Goal: Information Seeking & Learning: Learn about a topic

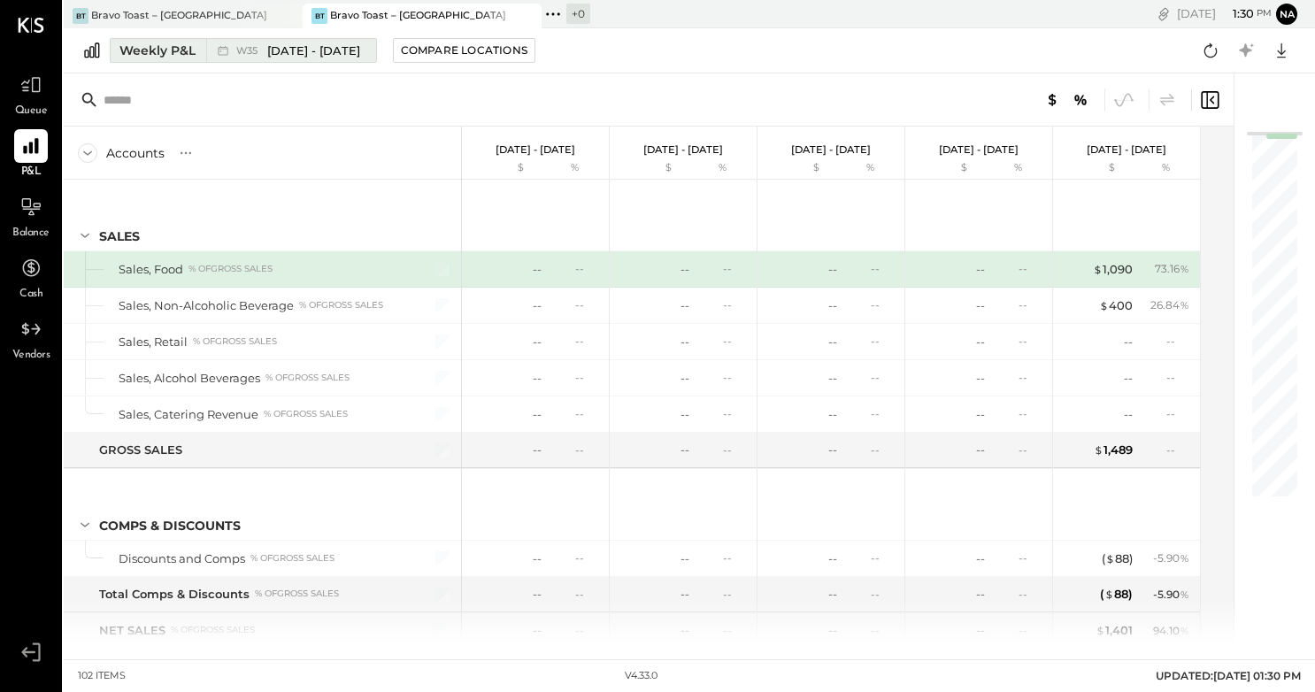
click at [168, 51] on div "Weekly P&L" at bounding box center [157, 51] width 76 height 18
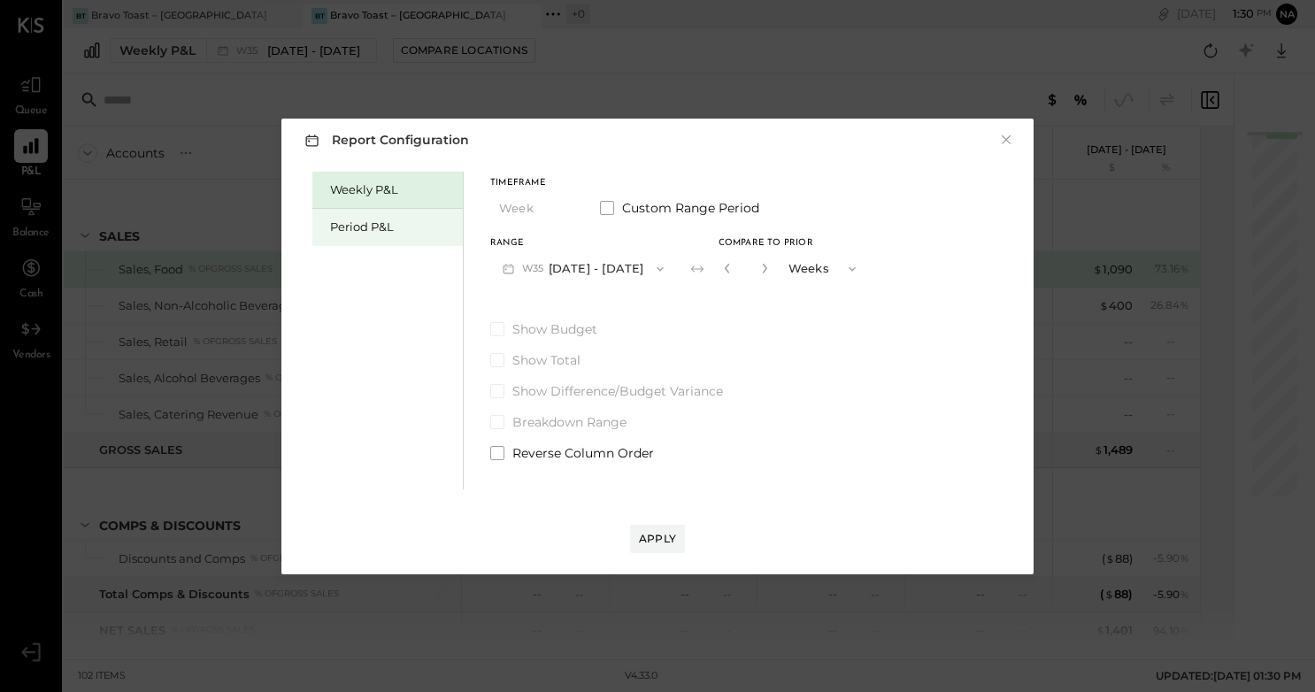
click at [358, 223] on div "Period P&L" at bounding box center [392, 227] width 124 height 17
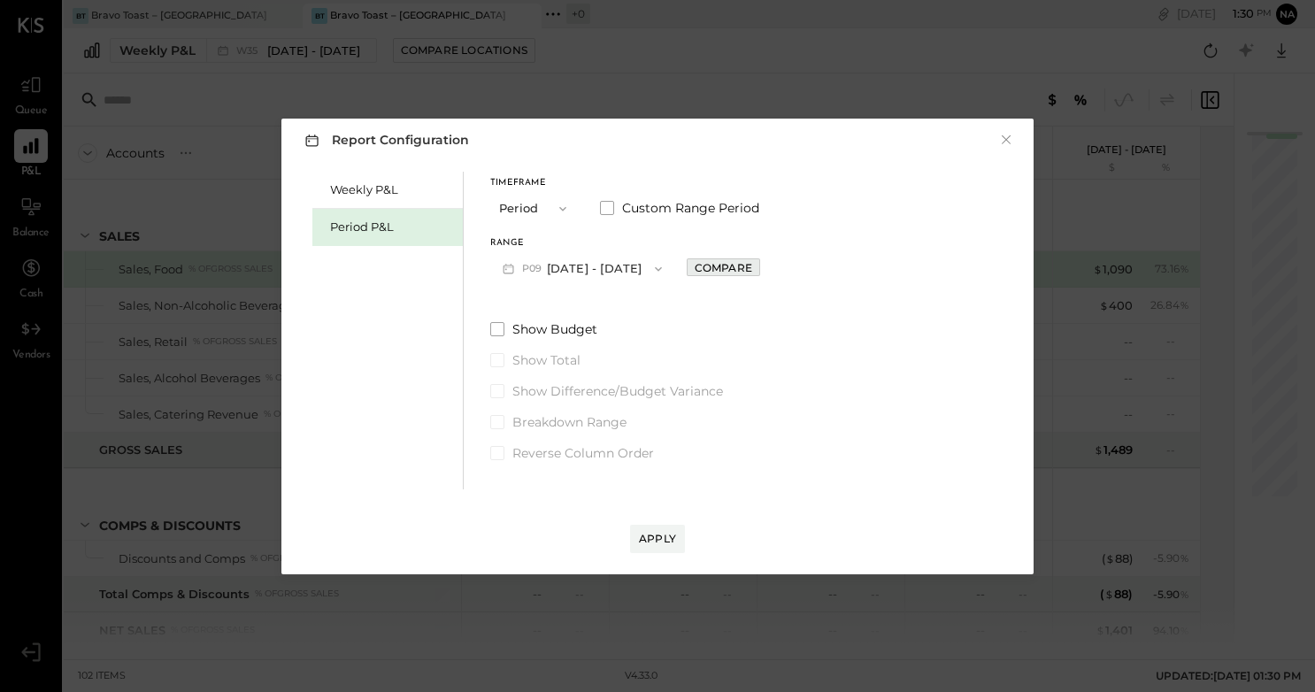
click at [752, 269] on div "Compare" at bounding box center [723, 267] width 58 height 15
click at [764, 268] on icon "button" at bounding box center [762, 269] width 4 height 10
type input "*"
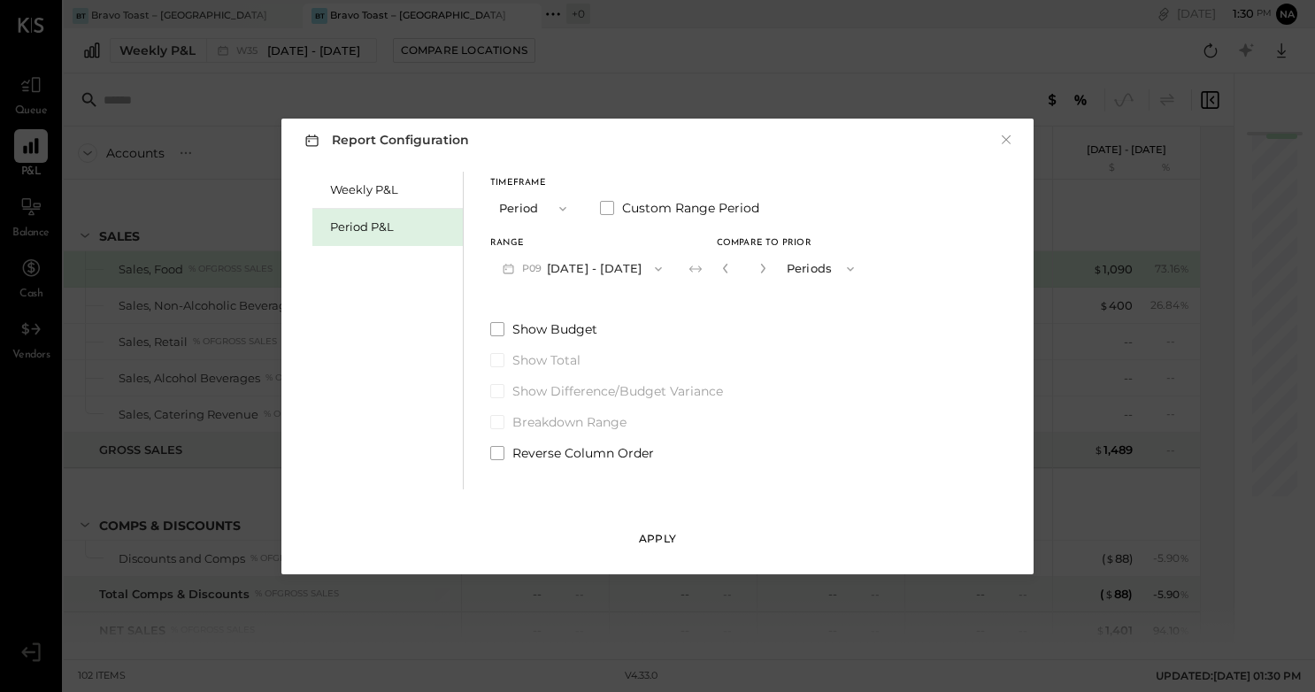
click at [663, 541] on div "Apply" at bounding box center [657, 538] width 37 height 15
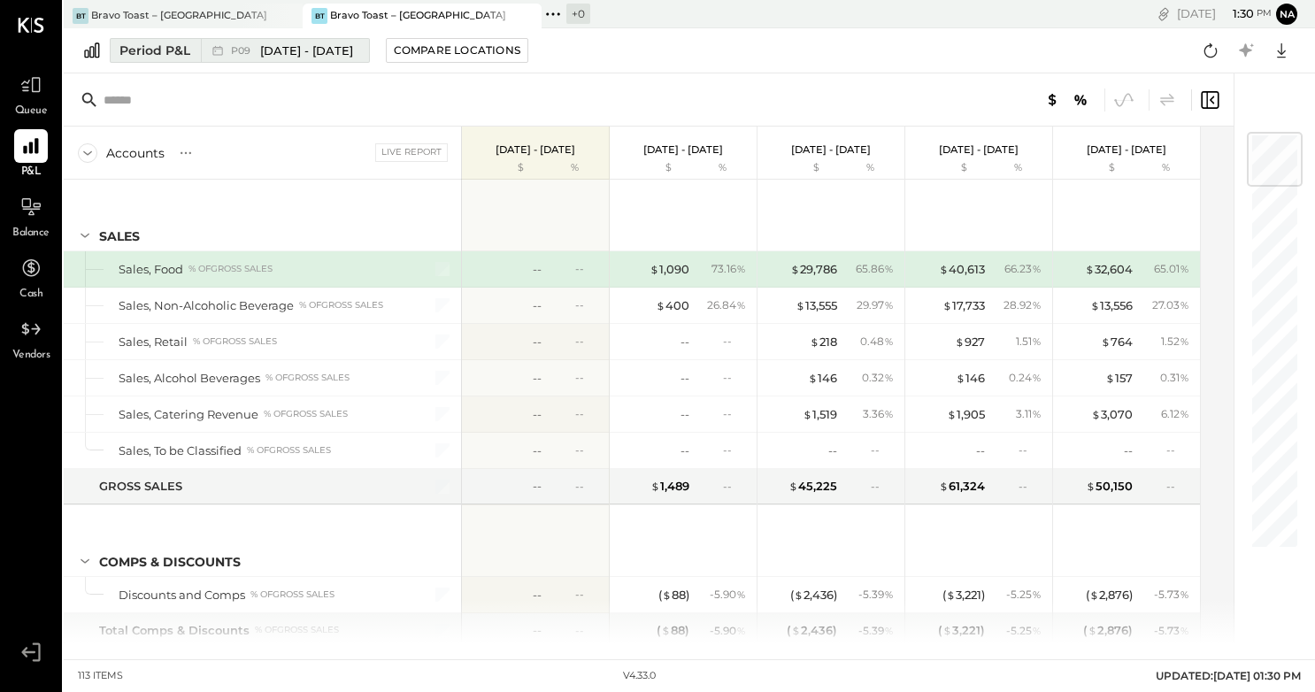
click at [175, 43] on div "Period P&L" at bounding box center [154, 51] width 71 height 18
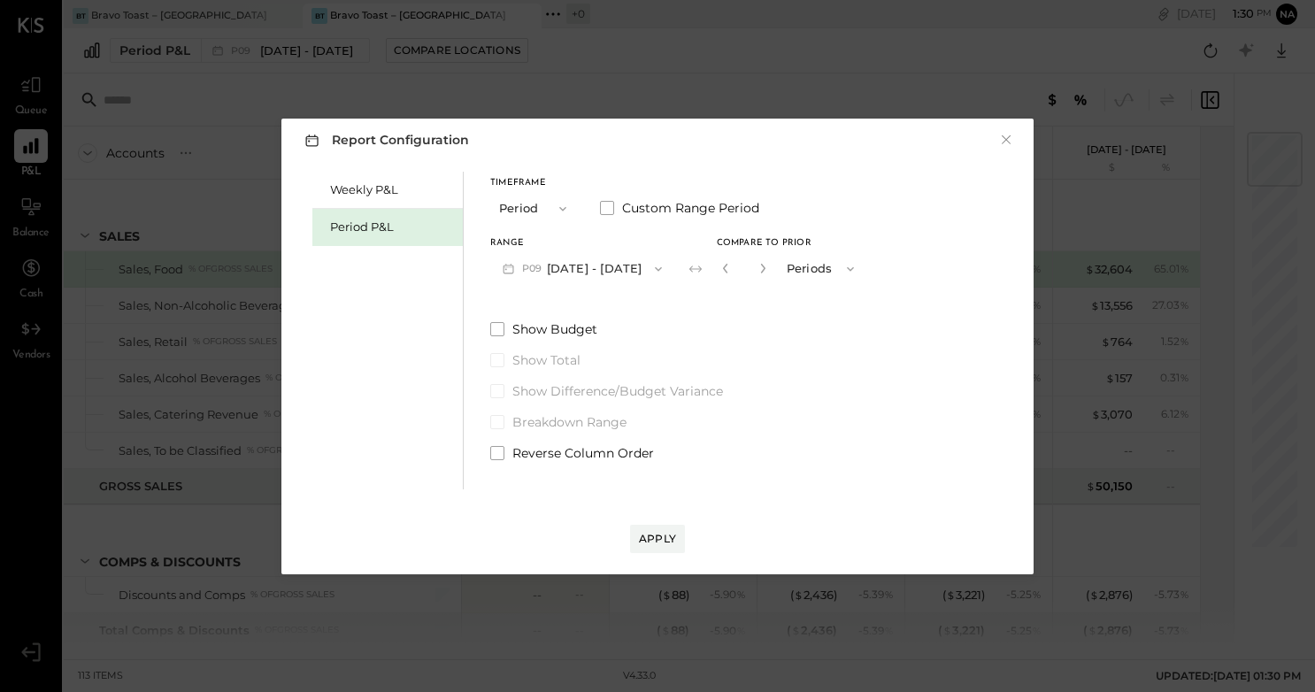
click at [558, 204] on icon "button" at bounding box center [563, 209] width 14 height 14
click at [562, 157] on div "Report Configuration × Weekly P&L Period P&L Timeframe Period Custom Range Peri…" at bounding box center [657, 347] width 752 height 456
click at [1004, 138] on button "×" at bounding box center [1006, 140] width 16 height 18
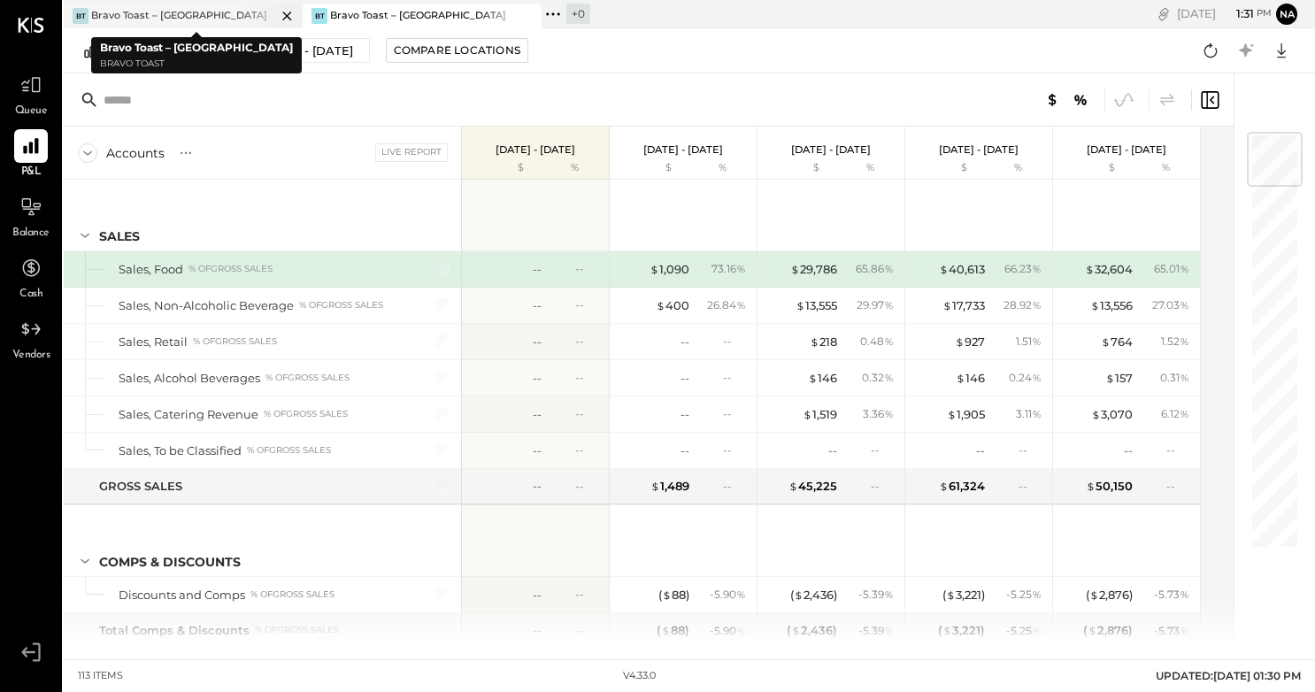
click at [229, 19] on div "Bravo Toast – [GEOGRAPHIC_DATA]" at bounding box center [179, 16] width 176 height 14
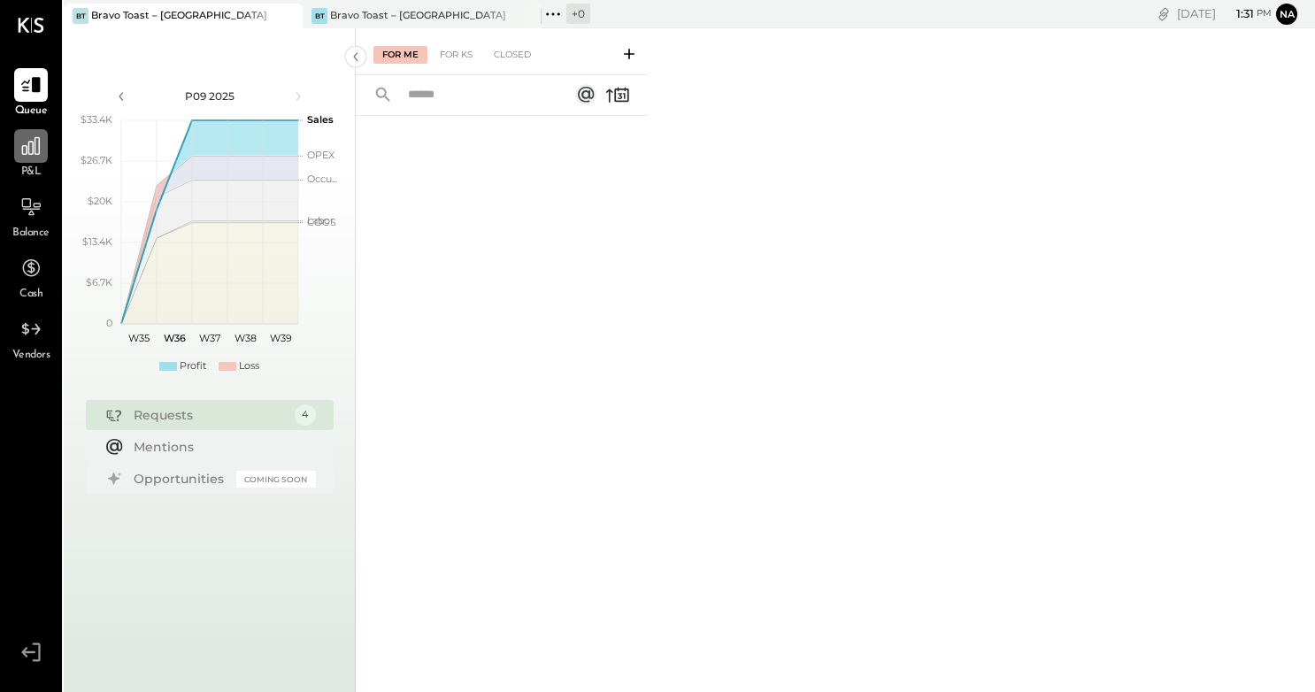
click at [21, 149] on icon at bounding box center [30, 145] width 23 height 23
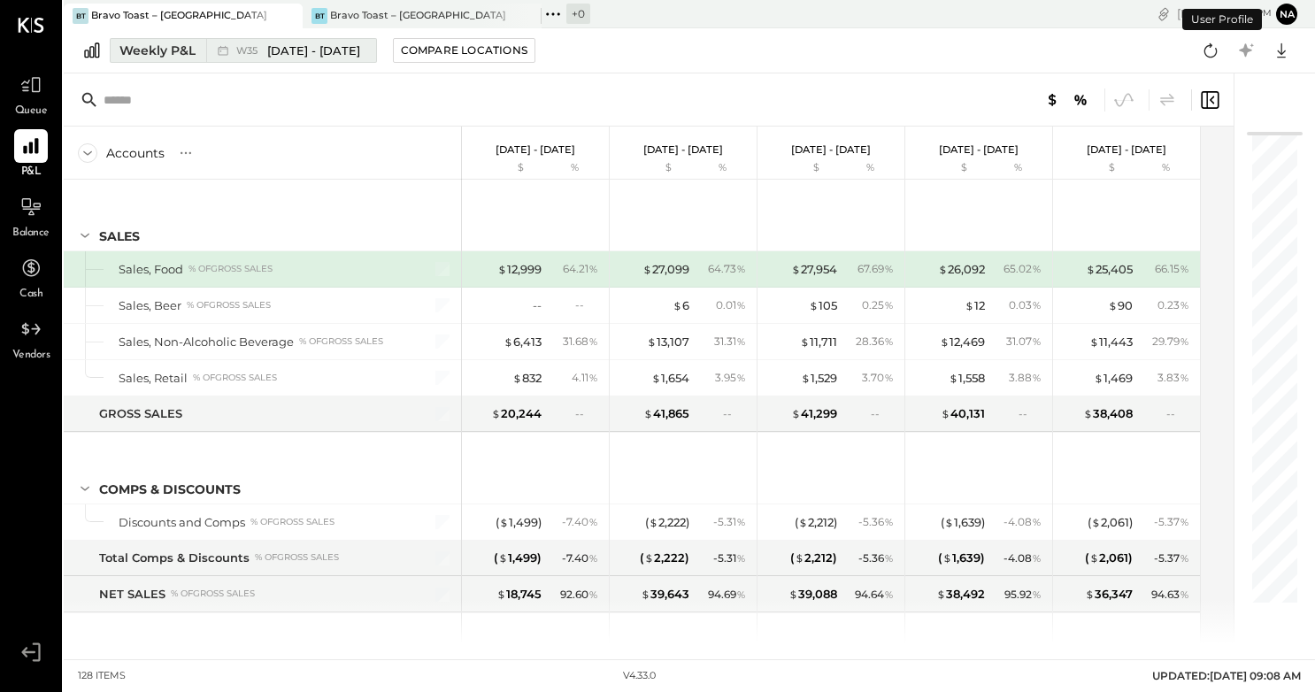
click at [149, 52] on div "Weekly P&L" at bounding box center [157, 51] width 76 height 18
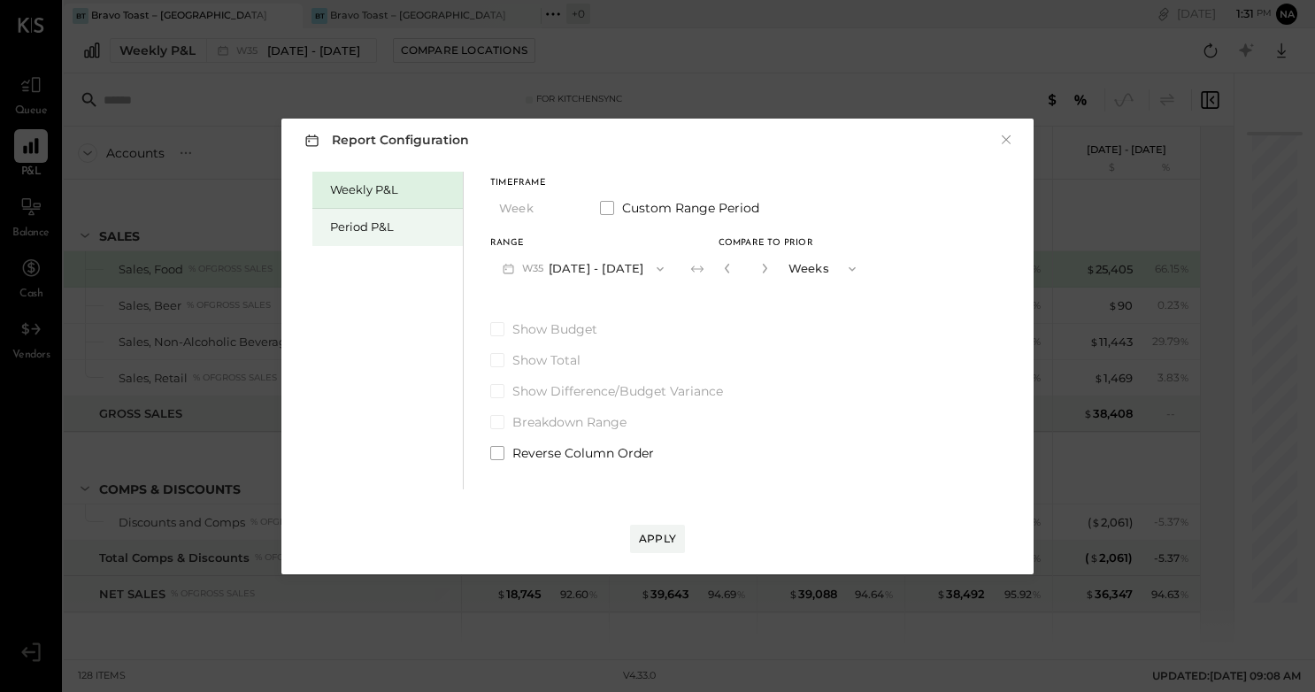
click at [370, 217] on div "Period P&L" at bounding box center [387, 227] width 150 height 37
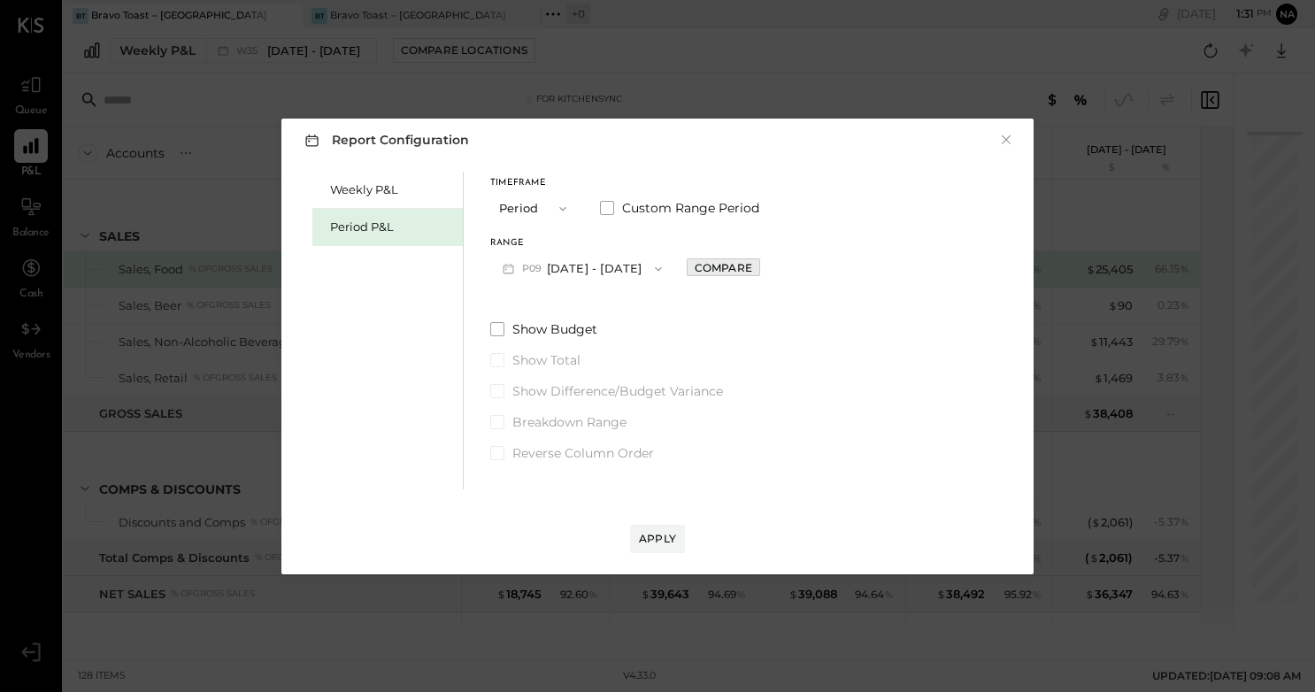
click at [752, 267] on div "Compare" at bounding box center [723, 267] width 58 height 15
click at [755, 272] on input "*" at bounding box center [743, 268] width 23 height 29
click at [764, 272] on icon "button" at bounding box center [762, 269] width 4 height 10
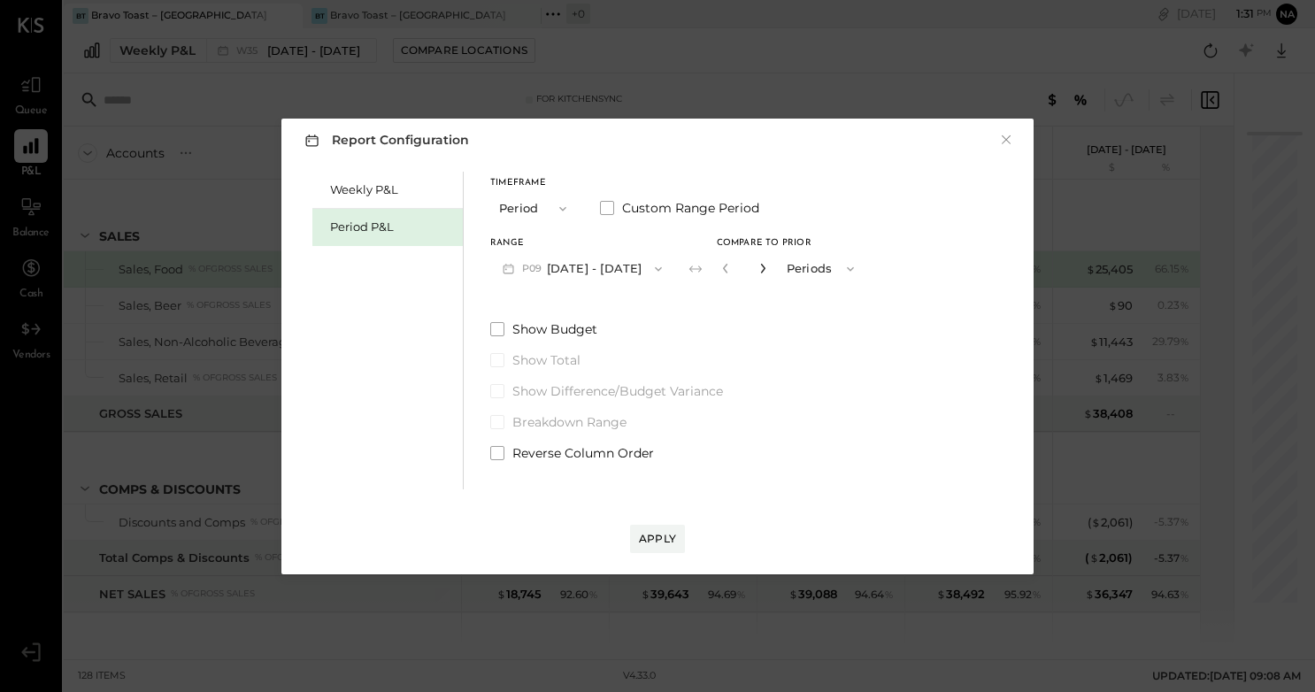
type input "*"
click at [656, 541] on div "Apply" at bounding box center [657, 538] width 37 height 15
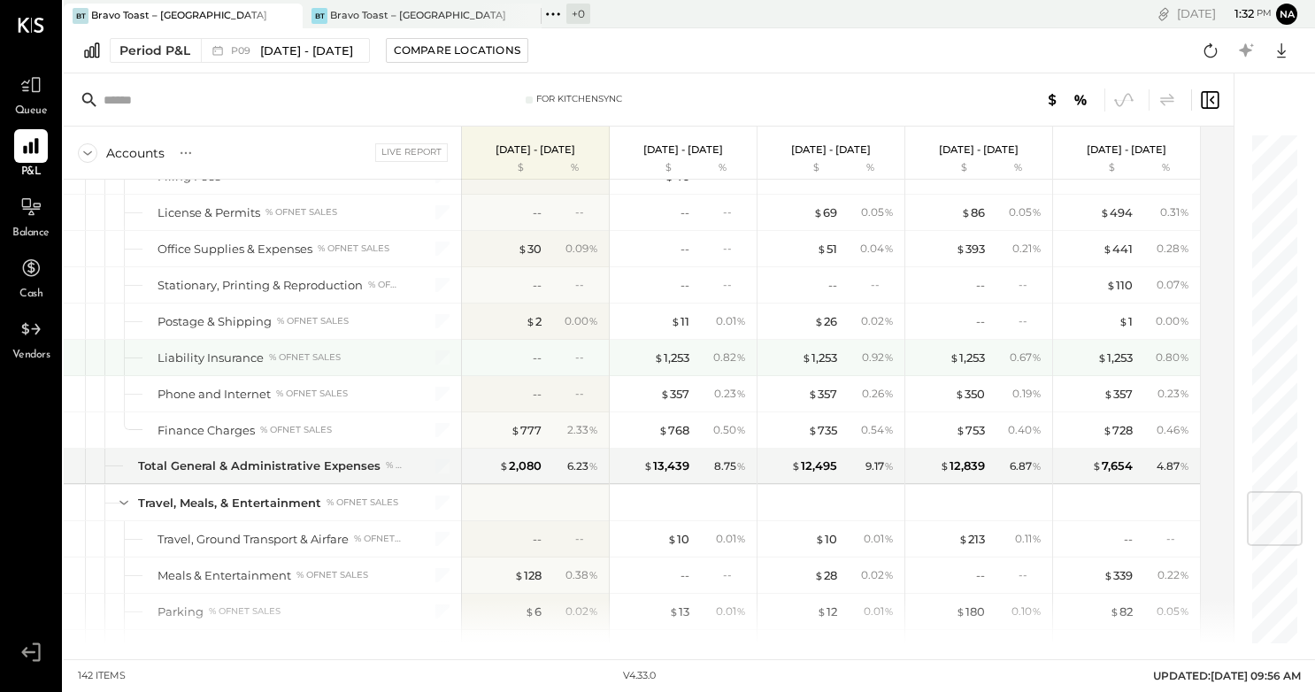
scroll to position [3047, 0]
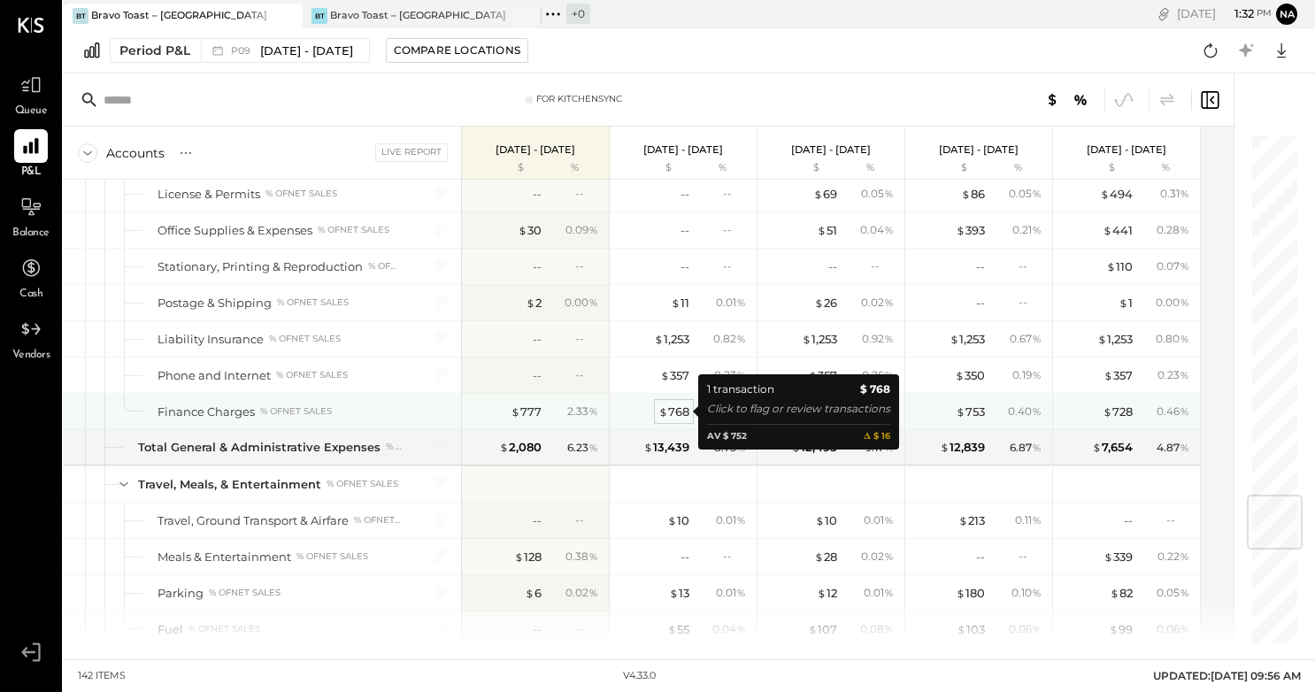
click at [674, 406] on div "$ 768" at bounding box center [673, 411] width 31 height 17
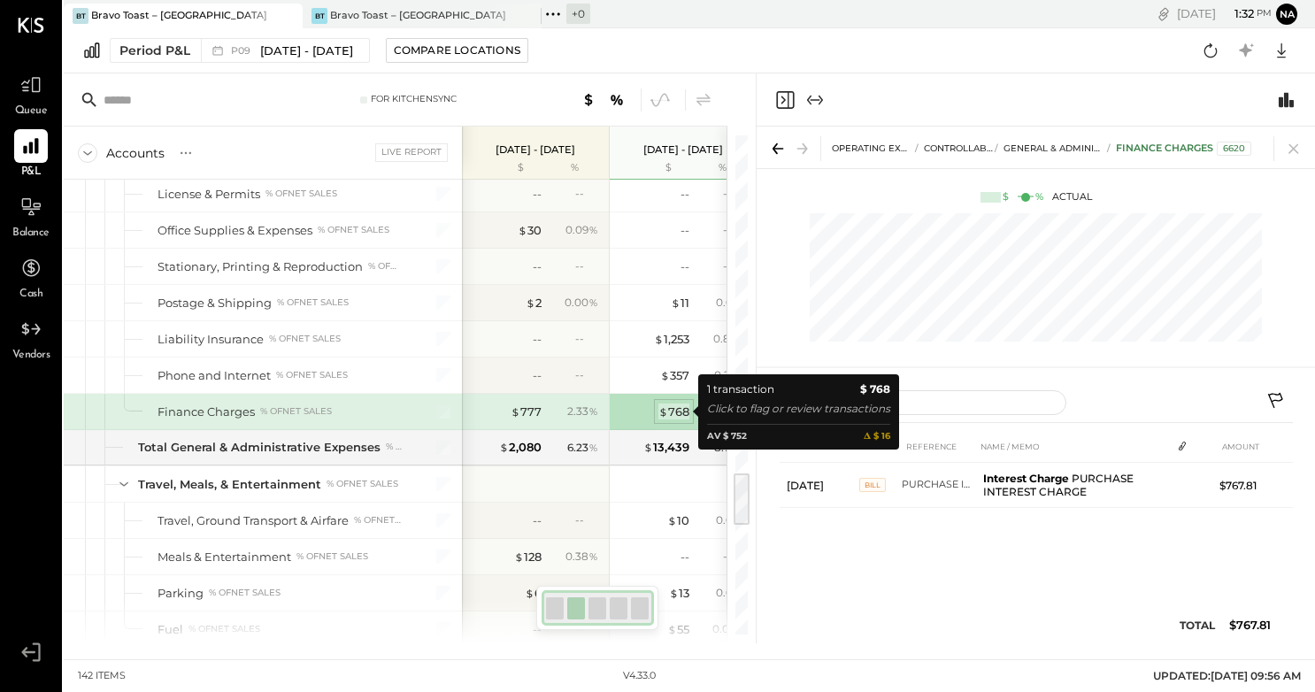
click at [674, 406] on div "$ 768" at bounding box center [673, 411] width 31 height 17
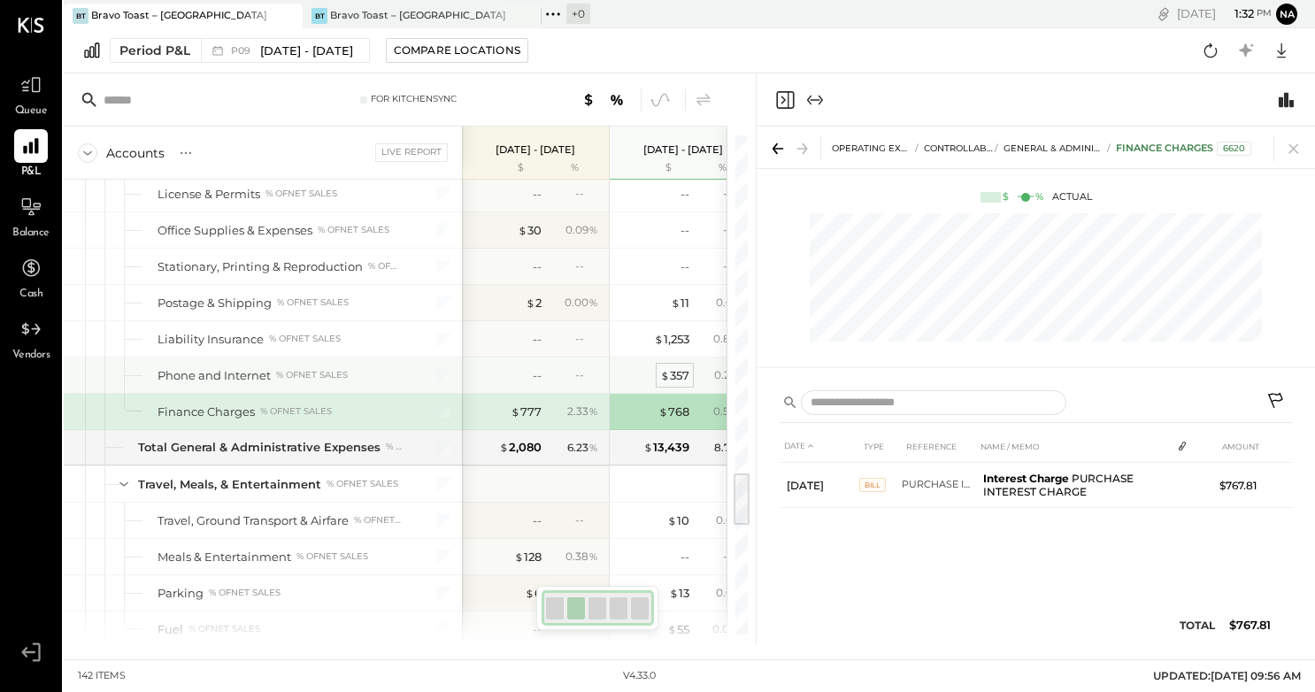
click at [674, 377] on div "$ 357" at bounding box center [674, 375] width 29 height 17
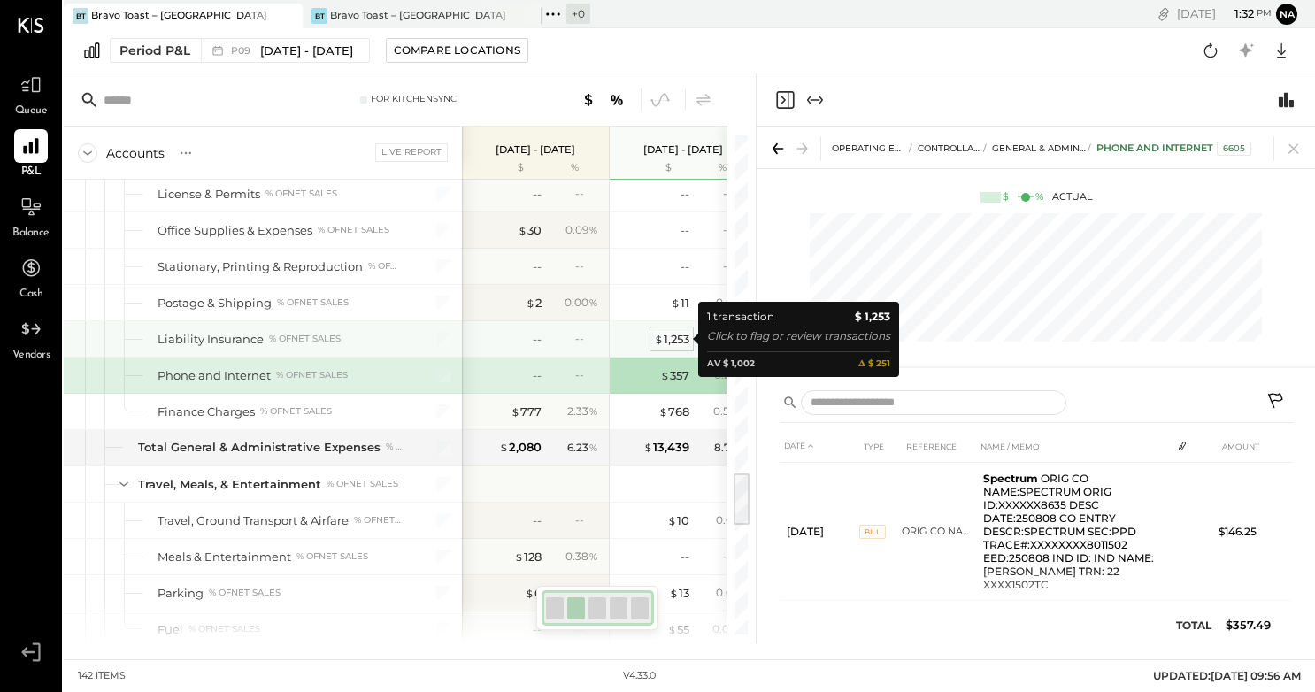
click at [683, 337] on div "$ 1,253" at bounding box center [671, 339] width 35 height 17
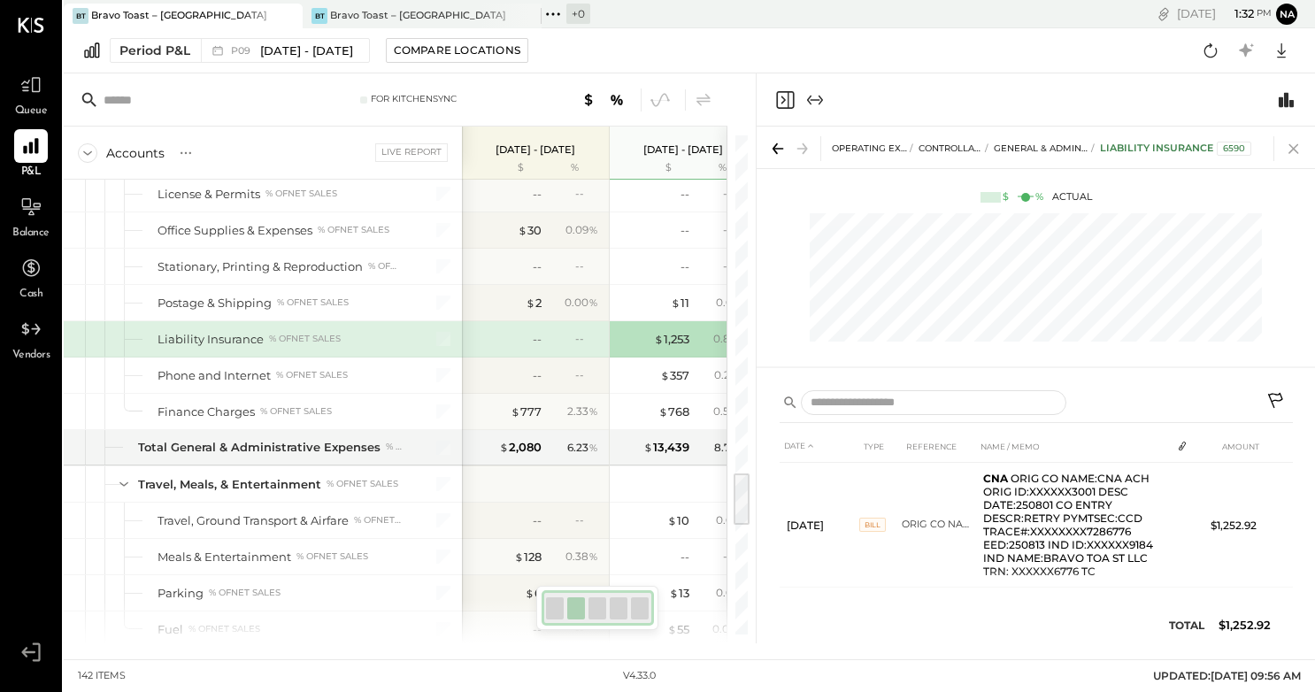
click at [1296, 152] on icon at bounding box center [1293, 149] width 10 height 10
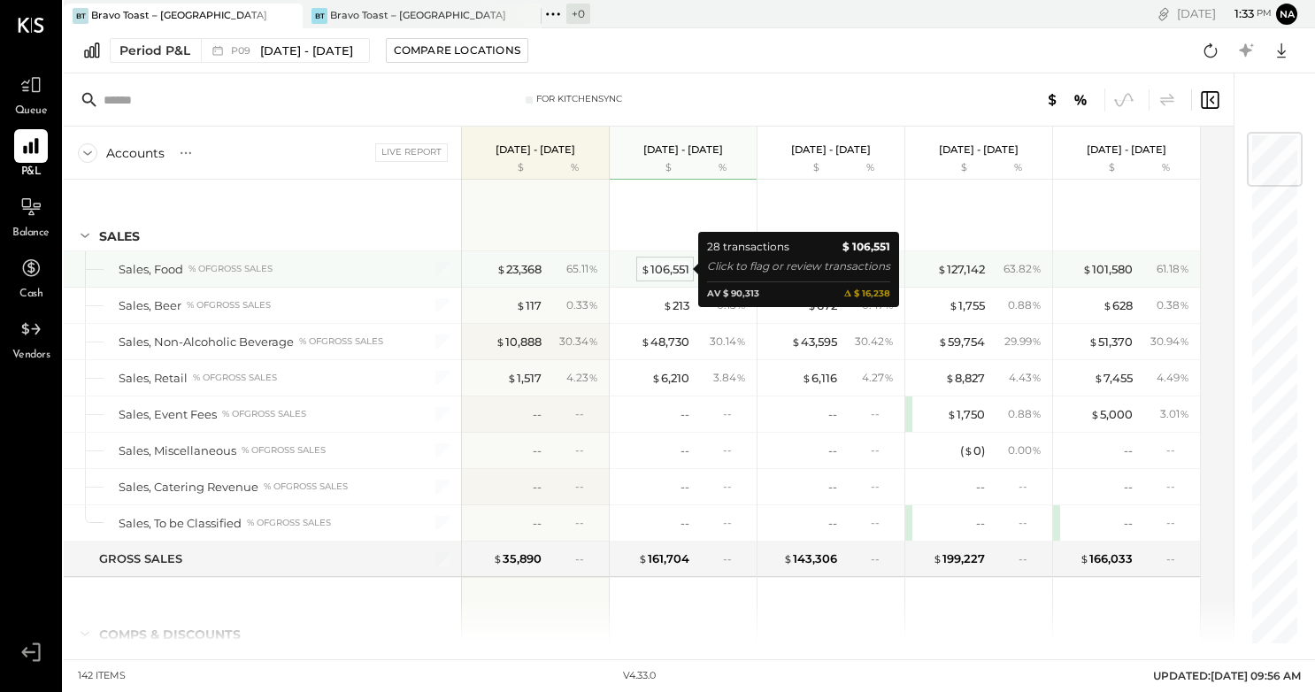
click at [675, 272] on div "$ 106,551" at bounding box center [664, 269] width 49 height 17
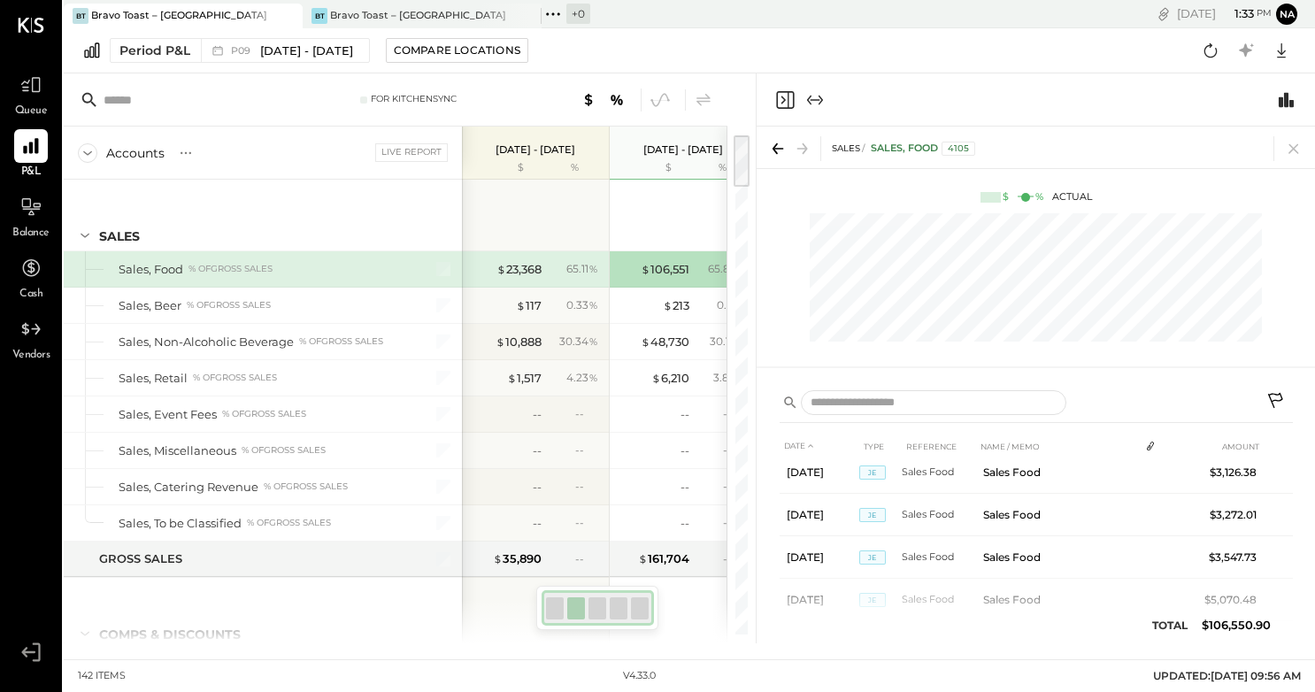
scroll to position [401, 0]
click at [1300, 148] on icon at bounding box center [1293, 148] width 25 height 25
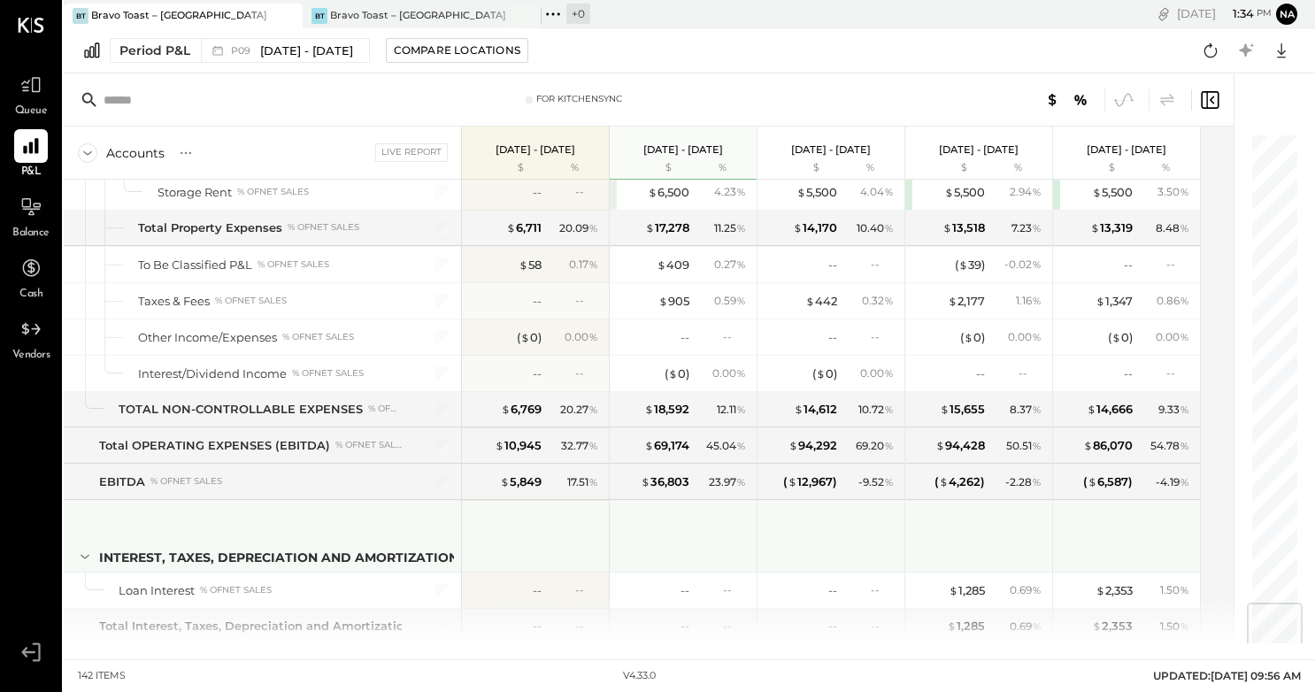
scroll to position [3929, 0]
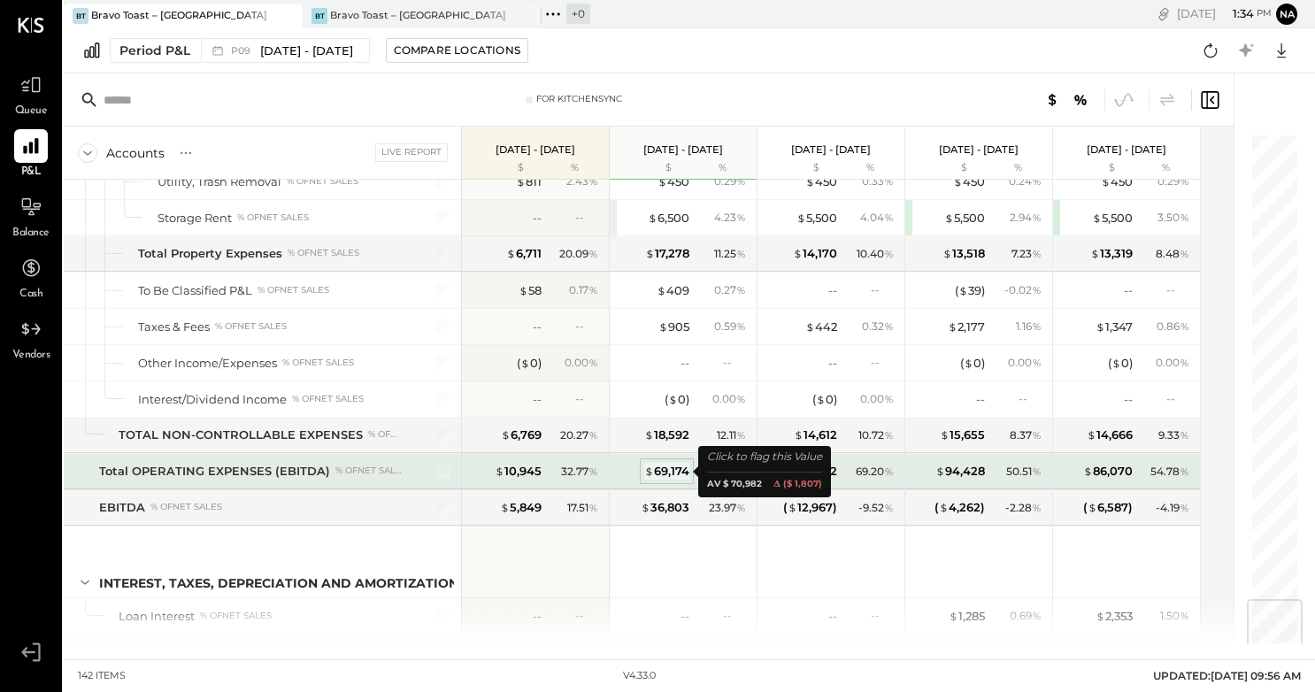
click at [670, 470] on div "$ 69,174" at bounding box center [666, 471] width 45 height 17
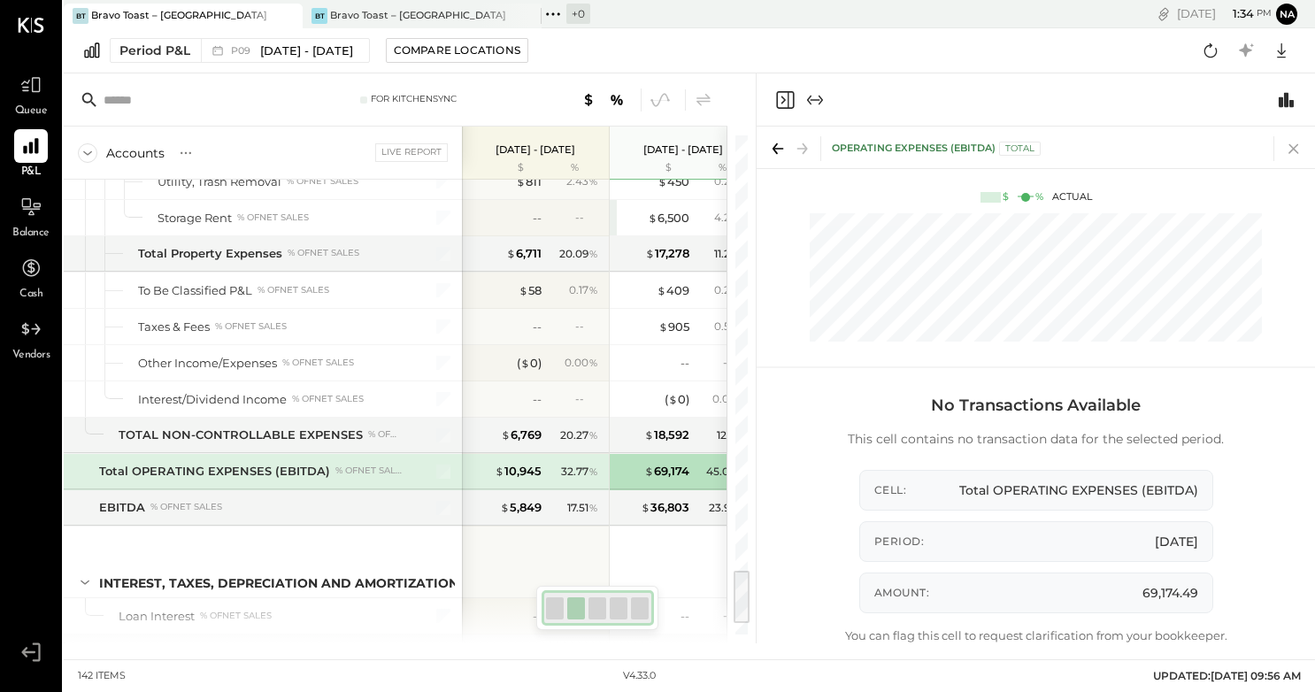
click at [1304, 157] on icon at bounding box center [1293, 148] width 25 height 25
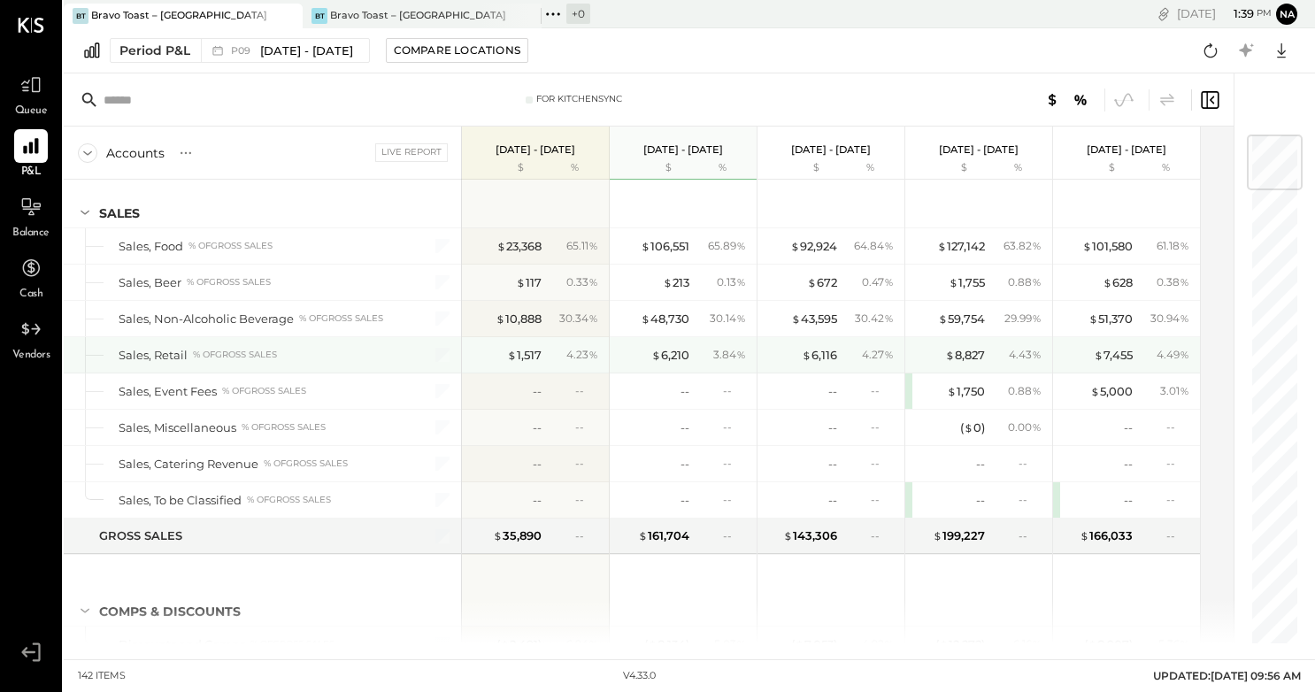
scroll to position [24, 0]
